Goal: Task Accomplishment & Management: Manage account settings

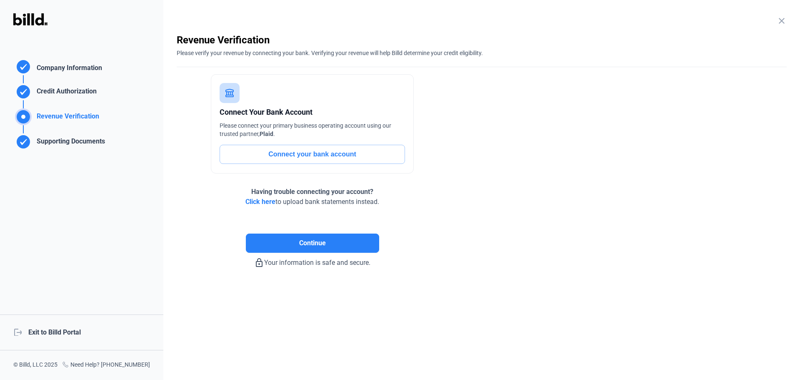
click at [66, 333] on div "logout Exit to Billd Portal" at bounding box center [81, 332] width 163 height 36
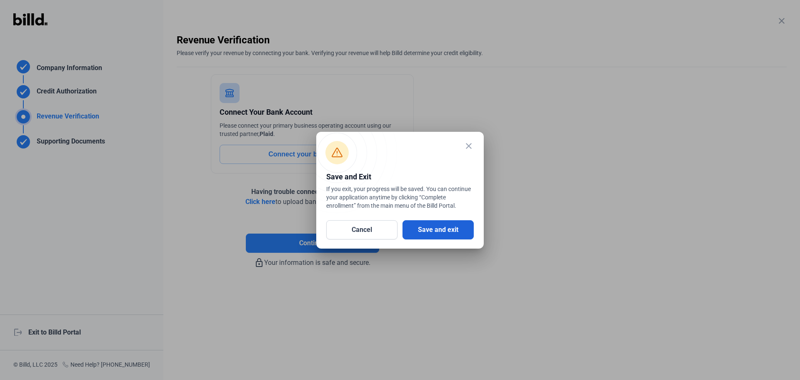
click at [442, 233] on button "Save and exit" at bounding box center [438, 229] width 71 height 19
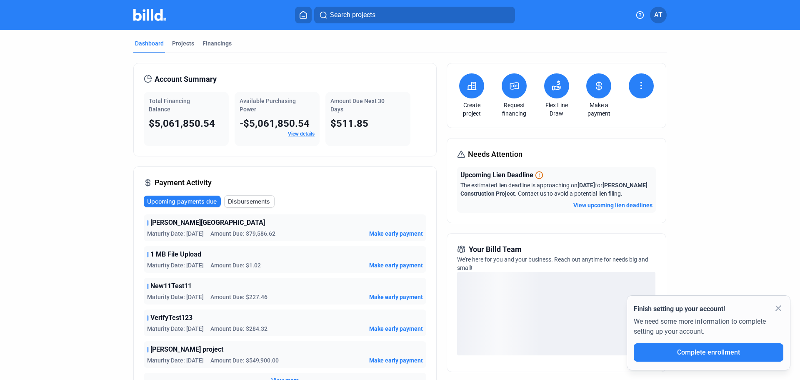
drag, startPoint x: 236, startPoint y: 121, endPoint x: 319, endPoint y: 120, distance: 83.4
click at [319, 120] on div "Total Financing Balance $5,061,850.54 Available Purchasing Power -$5,061,850.54…" at bounding box center [285, 119] width 283 height 54
click at [274, 125] on span "-$5,061,850.54" at bounding box center [275, 124] width 70 height 12
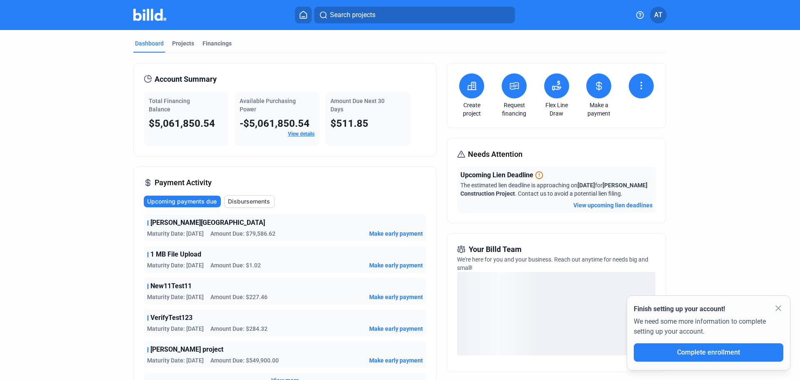
click at [267, 147] on div "Account Summary Total Financing Balance $5,061,850.54 Available Purchasing Powe…" at bounding box center [284, 109] width 303 height 93
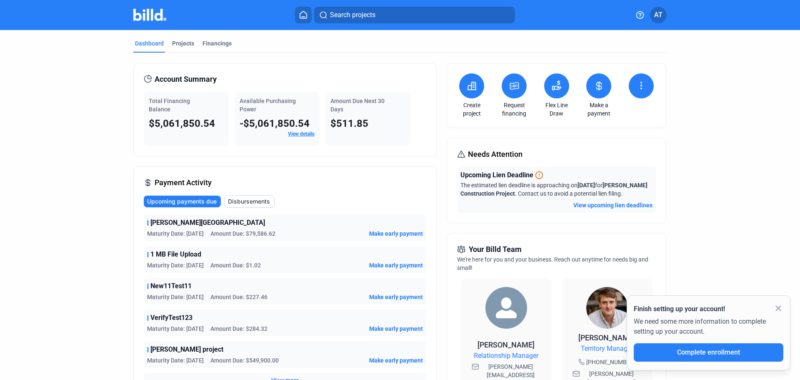
click at [299, 164] on div "Account Summary Total Financing Balance $5,061,850.54 Available Purchasing Powe…" at bounding box center [284, 322] width 303 height 518
click at [264, 124] on span "-$5,061,850.54" at bounding box center [275, 124] width 70 height 12
click at [182, 125] on span "$5,061,850.54" at bounding box center [182, 124] width 66 height 12
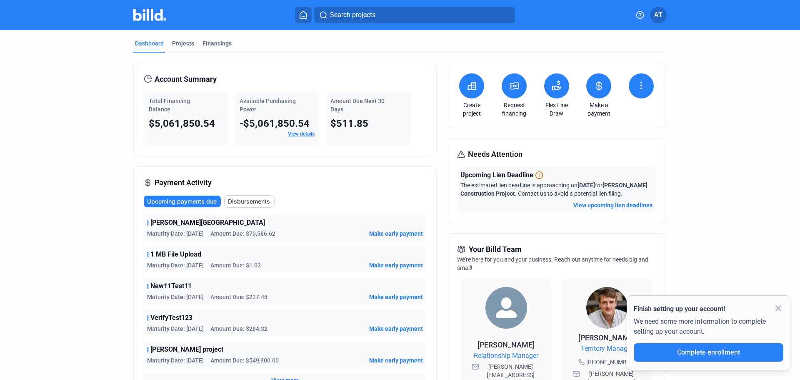
click at [182, 125] on span "$5,061,850.54" at bounding box center [182, 124] width 66 height 12
click at [255, 118] on span "-$5,061,850.54" at bounding box center [275, 124] width 70 height 12
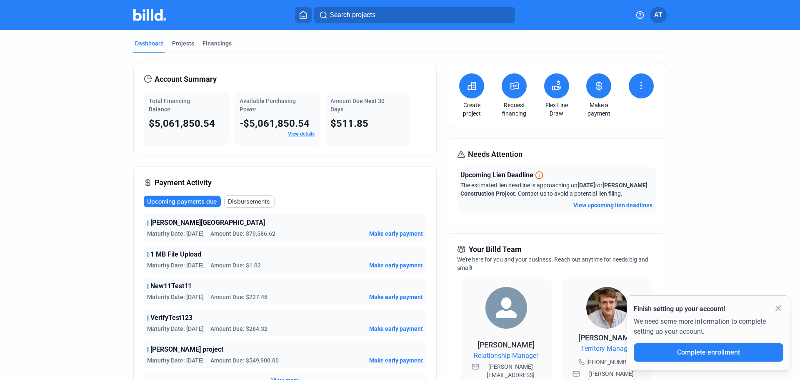
click at [290, 162] on div "Account Summary Total Financing Balance $5,061,850.54 Available Purchasing Powe…" at bounding box center [284, 322] width 303 height 518
